Goal: Task Accomplishment & Management: Use online tool/utility

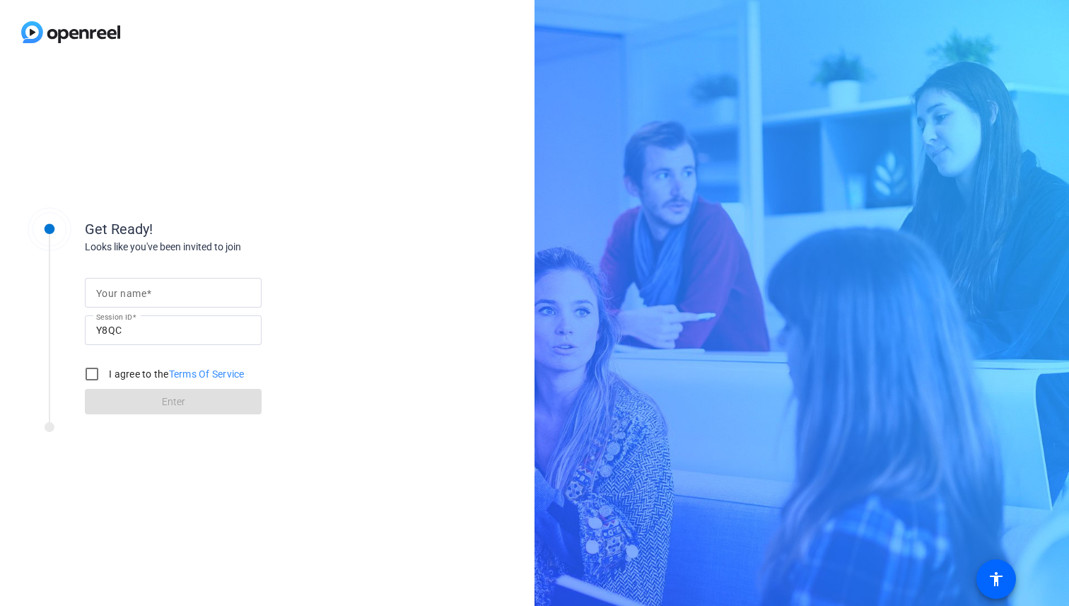
click at [167, 291] on input "Your name" at bounding box center [173, 292] width 154 height 17
type input "[PERSON_NAME]"
click at [94, 376] on input "I agree to the Terms Of Service" at bounding box center [92, 374] width 28 height 28
checkbox input "true"
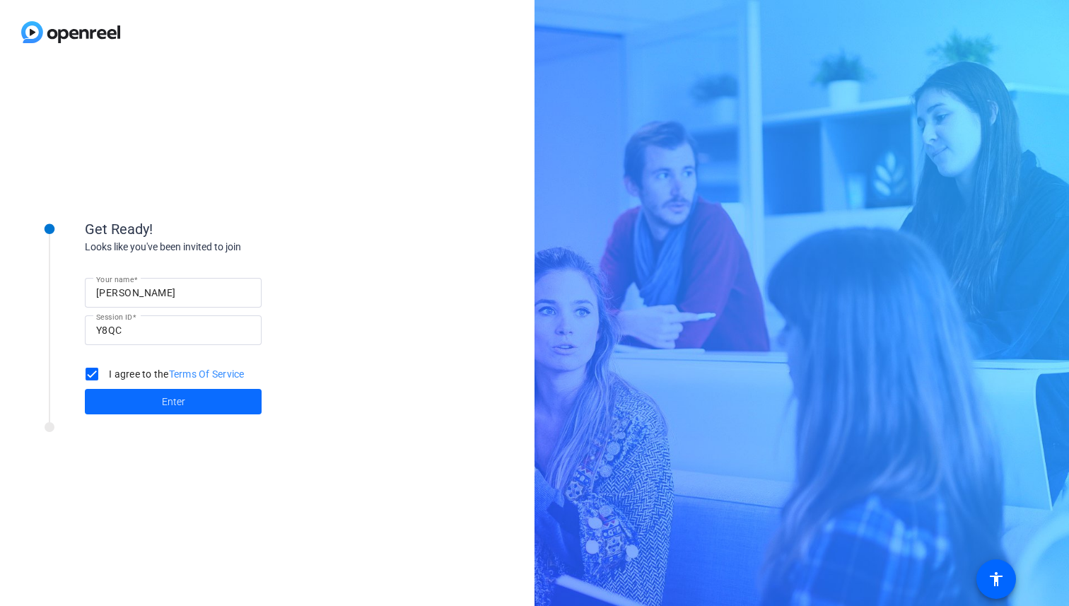
click at [177, 402] on span "Enter" at bounding box center [173, 402] width 23 height 15
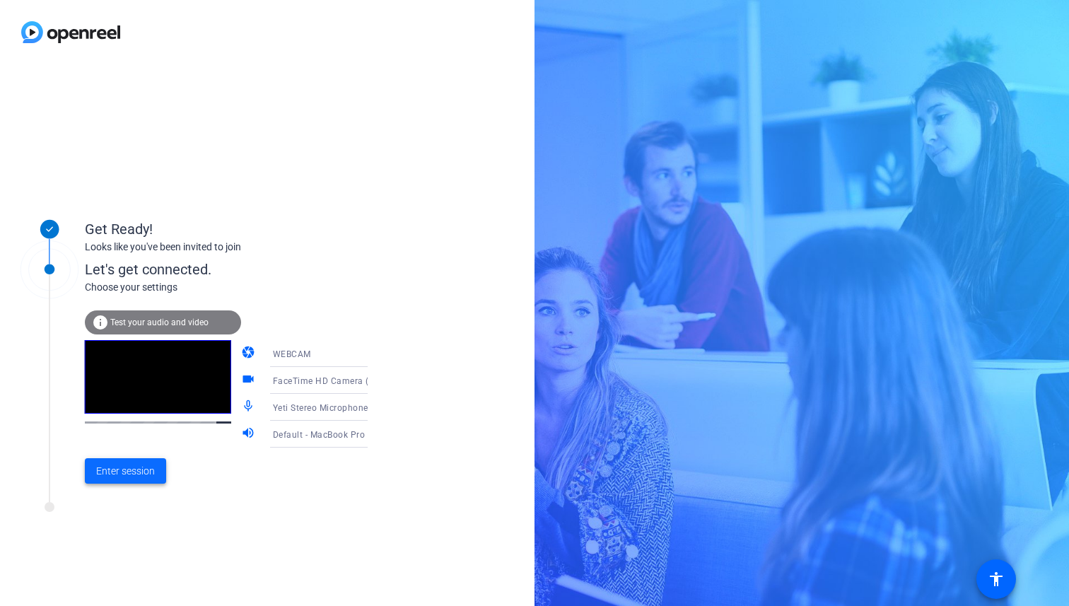
click at [135, 469] on span "Enter session" at bounding box center [125, 471] width 59 height 15
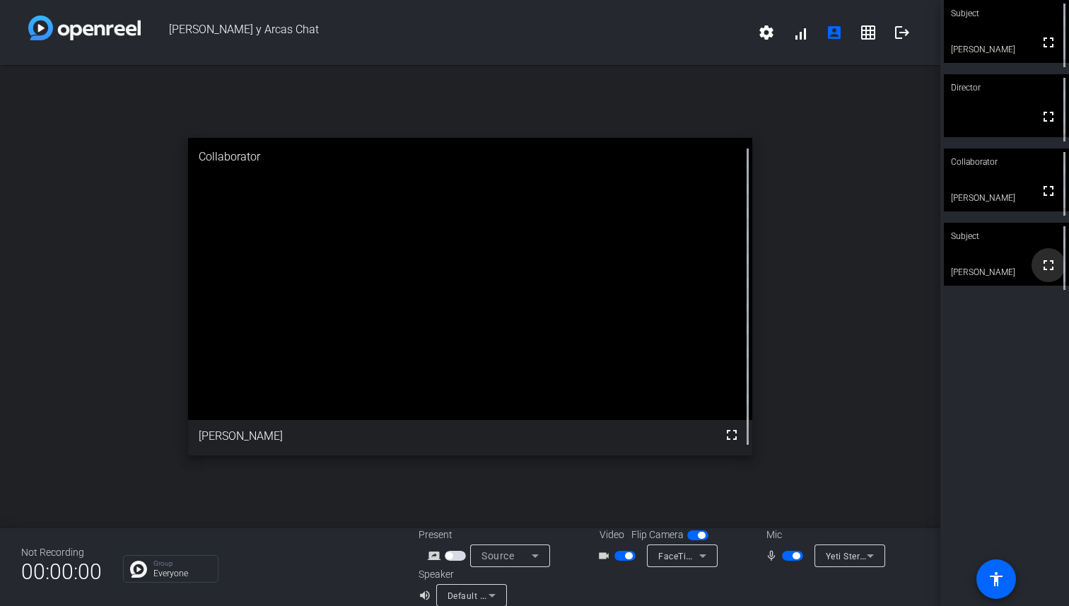
click at [1051, 272] on mat-icon "fullscreen" at bounding box center [1048, 265] width 17 height 17
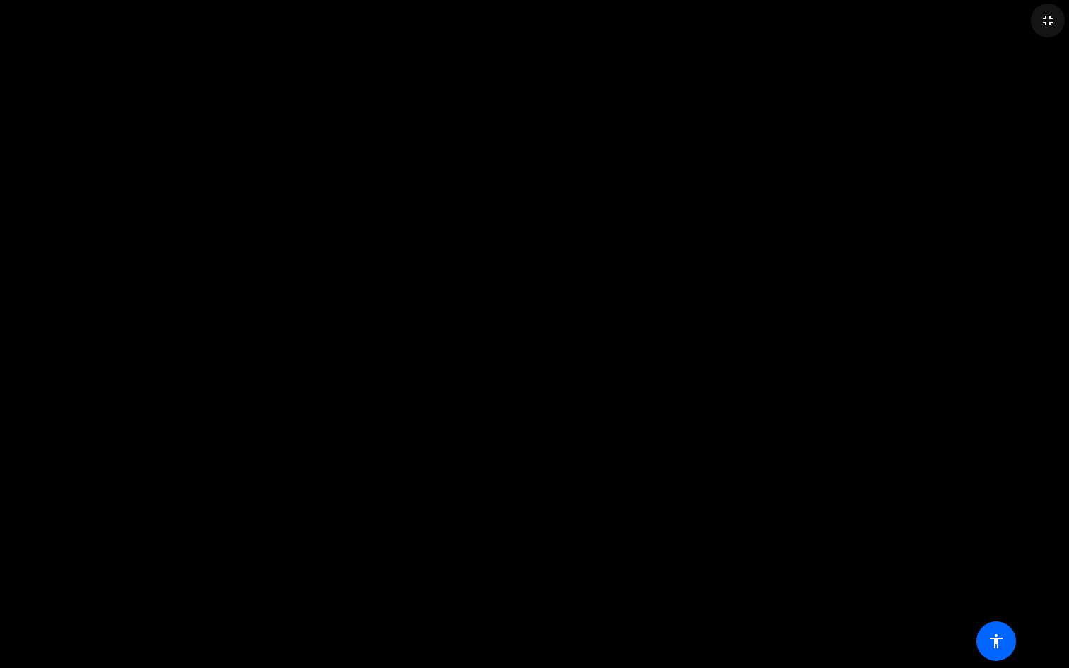
click at [1045, 22] on mat-icon "fullscreen_exit" at bounding box center [1047, 20] width 17 height 17
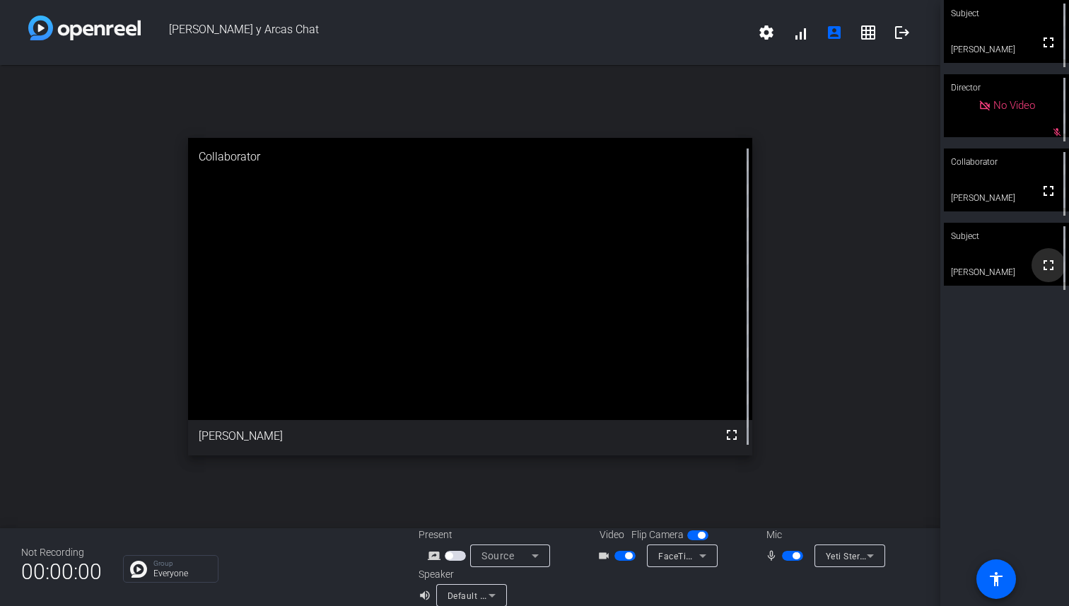
click at [1049, 274] on mat-icon "fullscreen" at bounding box center [1048, 265] width 17 height 17
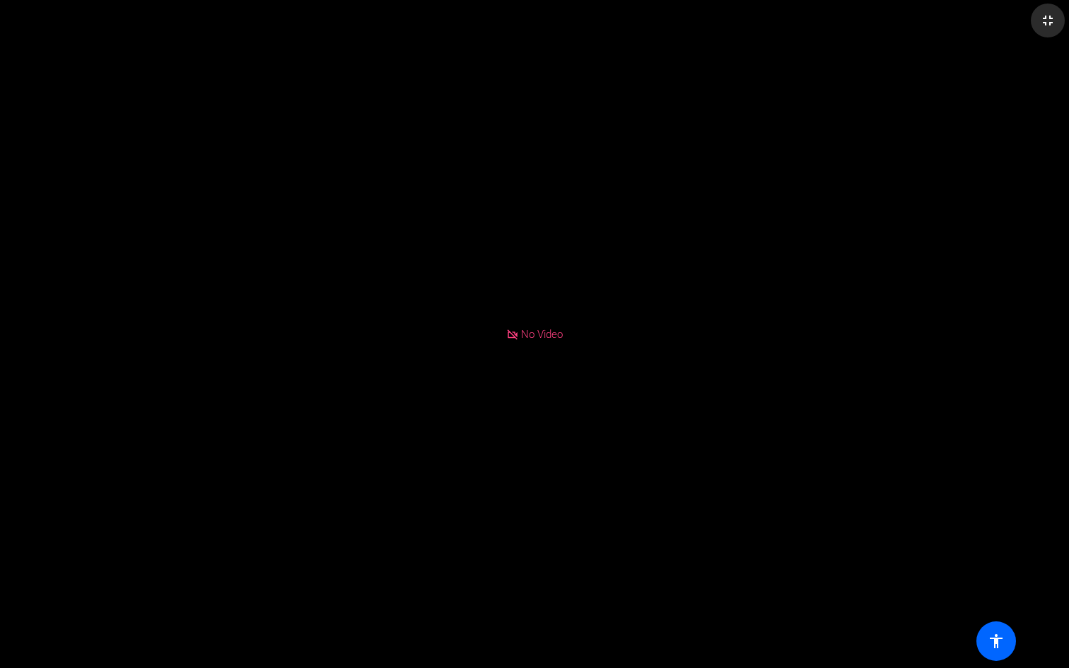
click at [1042, 23] on mat-icon "fullscreen_exit" at bounding box center [1047, 20] width 17 height 17
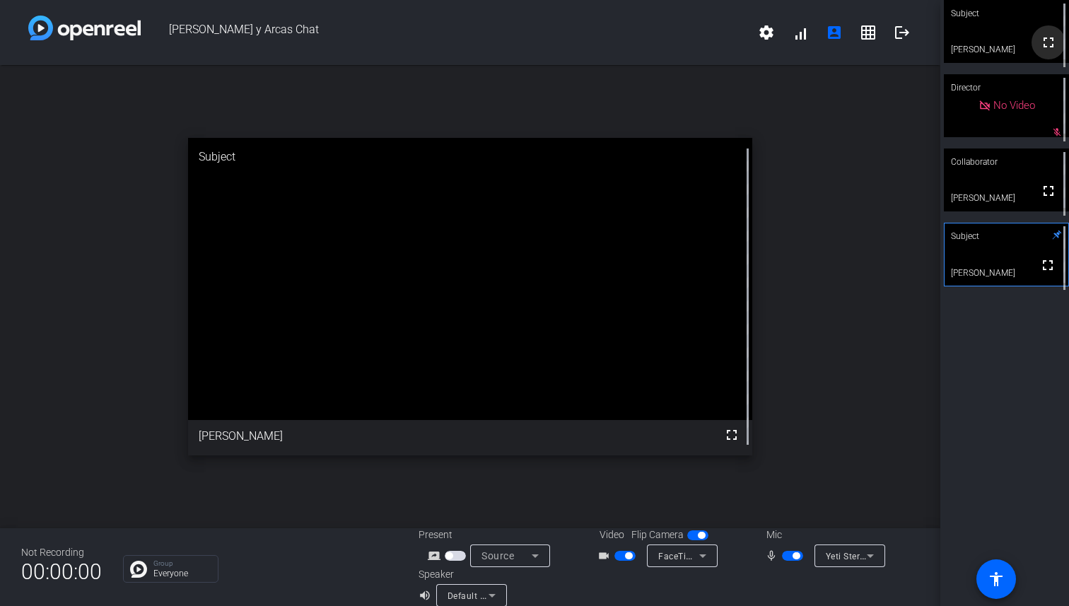
click at [1049, 45] on mat-icon "fullscreen" at bounding box center [1048, 42] width 17 height 17
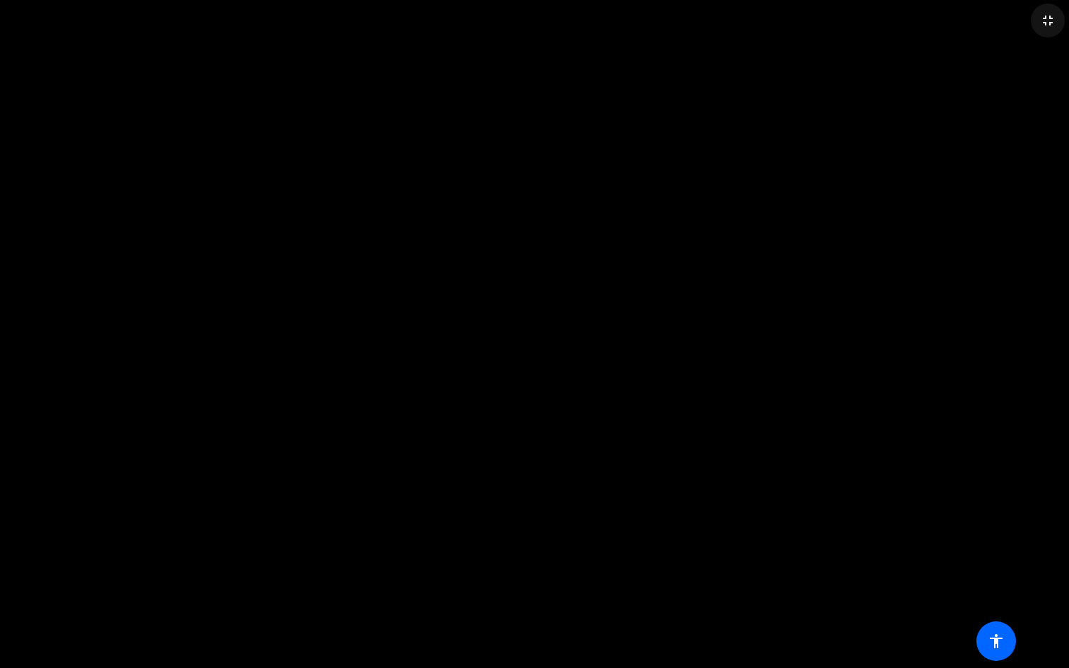
click at [1048, 22] on mat-icon "fullscreen_exit" at bounding box center [1047, 20] width 17 height 17
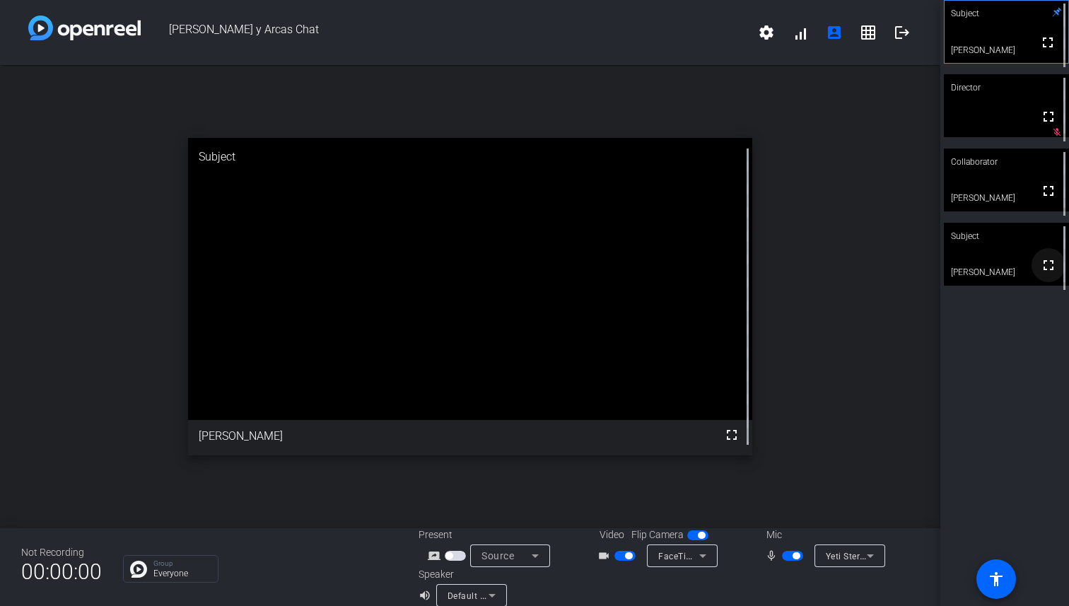
click at [1050, 274] on mat-icon "fullscreen" at bounding box center [1048, 265] width 17 height 17
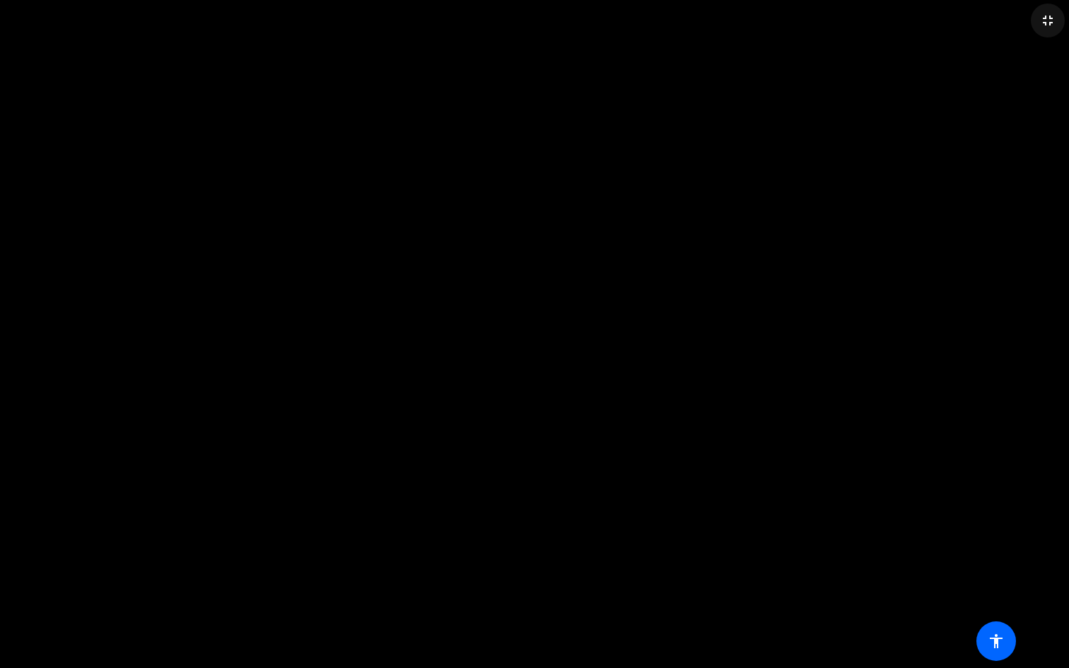
click at [1046, 19] on mat-icon "fullscreen_exit" at bounding box center [1047, 20] width 17 height 17
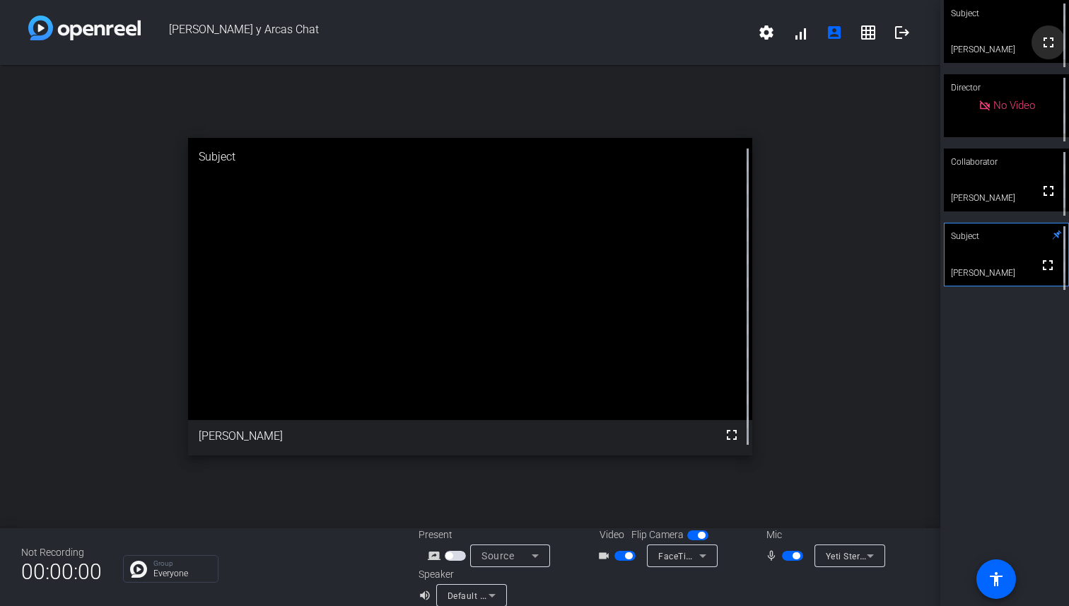
click at [1049, 51] on mat-icon "fullscreen" at bounding box center [1048, 42] width 17 height 17
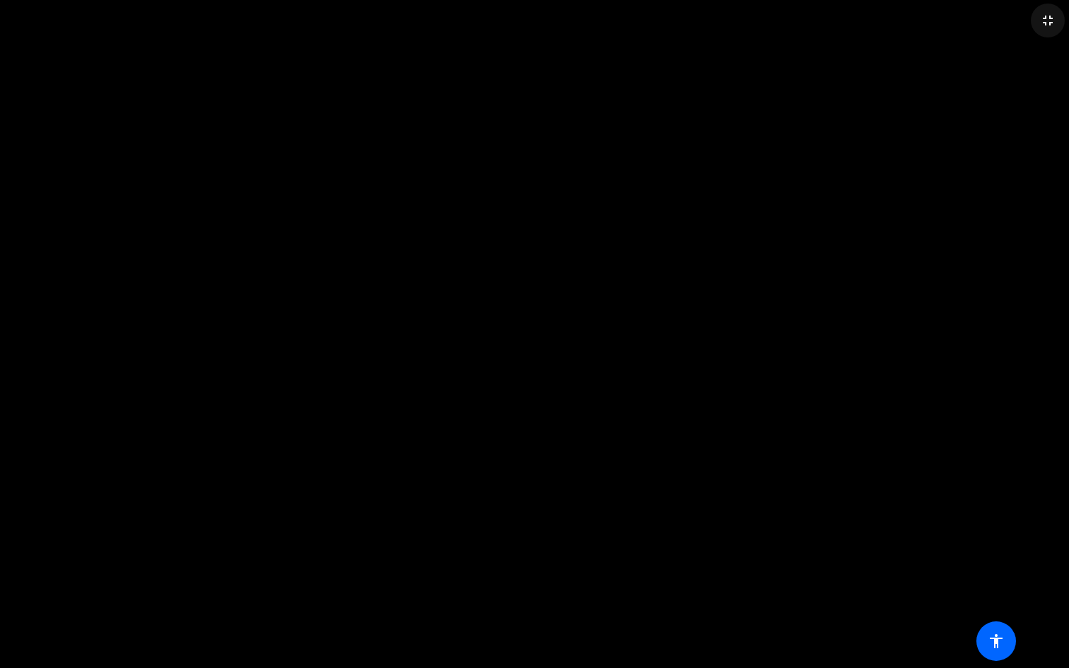
click at [1054, 18] on mat-icon "fullscreen_exit" at bounding box center [1047, 20] width 17 height 17
